Goal: Task Accomplishment & Management: Manage account settings

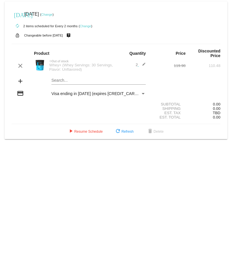
click at [35, 94] on div "credit_card Visa ending in [DATE] (expires [CREDIT_CARD_DATA])" at bounding box center [116, 94] width 209 height 8
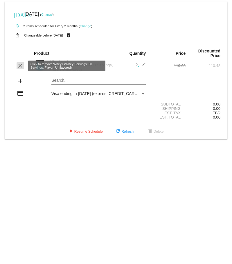
click at [19, 62] on mat-icon "clear" at bounding box center [20, 65] width 7 height 7
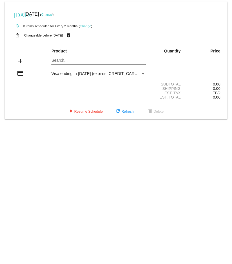
click at [85, 74] on span "Visa ending in [DATE] (expires [CREDIT_CARD_DATA])" at bounding box center [101, 73] width 101 height 5
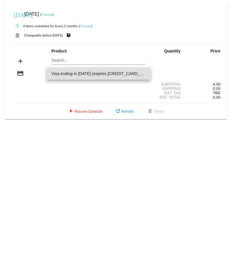
click at [125, 76] on span "Visa ending in [DATE] (expires [CREDIT_CARD_DATA])" at bounding box center [98, 74] width 94 height 12
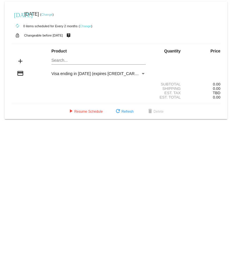
click at [142, 73] on div "Payment Method" at bounding box center [143, 73] width 3 height 1
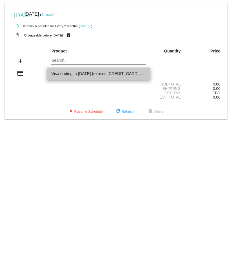
click at [142, 73] on span "Visa ending in [DATE] (expires [CREDIT_CARD_DATA])" at bounding box center [98, 74] width 94 height 12
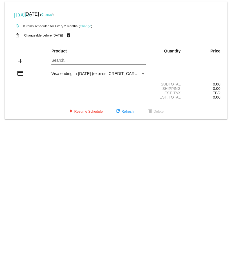
click at [20, 62] on mat-icon "add" at bounding box center [20, 61] width 7 height 7
click at [93, 59] on mat-card "[DATE] [DATE] ( Change ) autorenew 0 items scheduled for Every 2 months ( Chang…" at bounding box center [116, 60] width 222 height 118
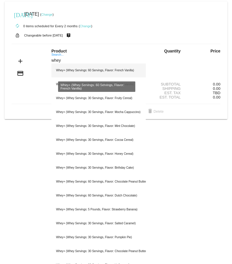
type input "whey"
click at [98, 71] on div "Whey+ (Whey Servings: 60 Servings, Flavor: French Vanilla)" at bounding box center [98, 71] width 94 height 14
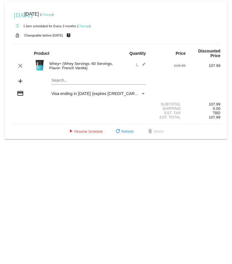
click at [109, 93] on span "Visa ending in 1713 (expires 05/29)" at bounding box center [101, 93] width 101 height 5
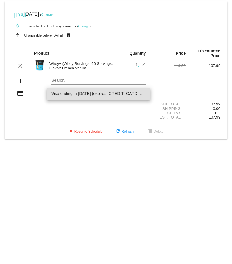
click at [19, 94] on div at bounding box center [116, 132] width 232 height 264
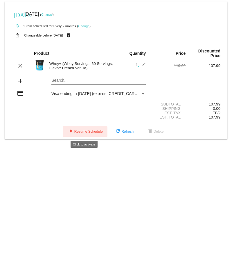
click at [99, 132] on span "play_arrow Resume Schedule" at bounding box center [84, 132] width 35 height 4
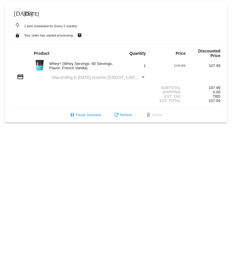
click at [143, 78] on div "Payment Method" at bounding box center [143, 77] width 3 height 1
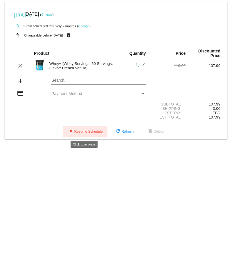
click at [95, 128] on button "play_arrow Resume Schedule" at bounding box center [85, 131] width 45 height 10
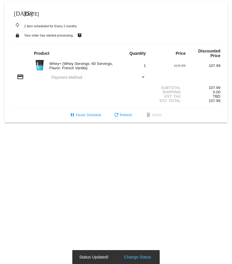
click at [131, 76] on div "Payment Method" at bounding box center [95, 77] width 89 height 5
click at [143, 77] on div "Payment Method" at bounding box center [143, 77] width 3 height 1
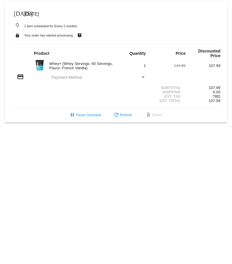
click at [63, 76] on span "Payment Method" at bounding box center [66, 77] width 31 height 5
click at [143, 76] on div "Payment Method" at bounding box center [142, 77] width 5 height 5
click at [122, 117] on span "refresh Refresh" at bounding box center [122, 115] width 19 height 4
click at [21, 78] on mat-icon "credit_card" at bounding box center [20, 76] width 7 height 7
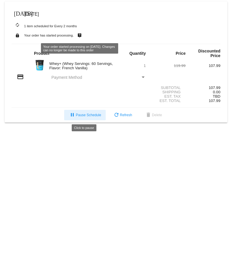
click at [97, 115] on span "pause Pause Schedule" at bounding box center [85, 115] width 32 height 4
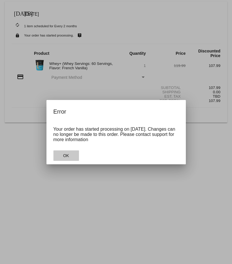
click at [68, 155] on span "OK" at bounding box center [66, 155] width 6 height 5
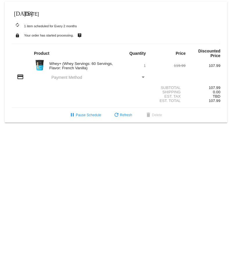
click at [39, 13] on span "[DATE]" at bounding box center [31, 14] width 15 height 5
click at [88, 115] on span "pause Pause Schedule" at bounding box center [85, 115] width 32 height 4
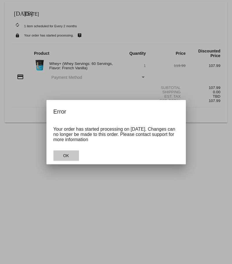
click at [69, 155] on button "OK" at bounding box center [66, 156] width 26 height 10
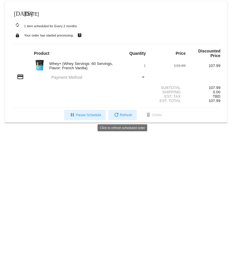
click at [119, 115] on span "refresh Refresh" at bounding box center [122, 115] width 19 height 4
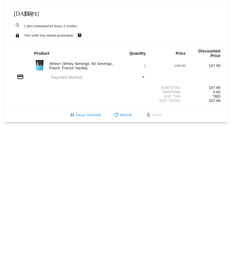
drag, startPoint x: 65, startPoint y: 76, endPoint x: 79, endPoint y: 83, distance: 15.3
click at [65, 76] on span "Payment Method" at bounding box center [66, 77] width 31 height 5
click at [92, 115] on span "pause Pause Schedule" at bounding box center [85, 115] width 32 height 4
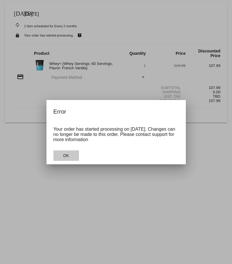
click at [69, 154] on button "OK" at bounding box center [66, 156] width 26 height 10
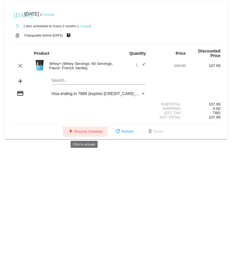
click at [87, 133] on span "play_arrow Resume Schedule" at bounding box center [84, 132] width 35 height 4
